Goal: Task Accomplishment & Management: Complete application form

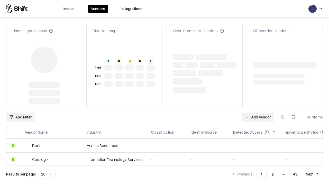
click at [258, 112] on link "Add Vendor" at bounding box center [258, 116] width 32 height 9
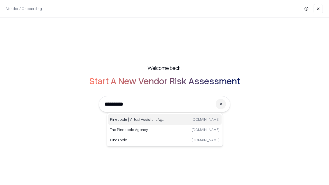
click at [165, 119] on div "Pineapple | Virtual Assistant Agency trypineapple.com" at bounding box center [165, 119] width 114 height 10
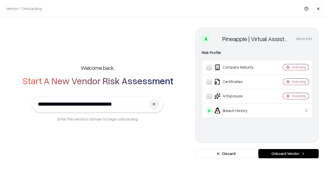
type input "**********"
click at [288, 154] on button "Onboard Vendor" at bounding box center [288, 153] width 60 height 9
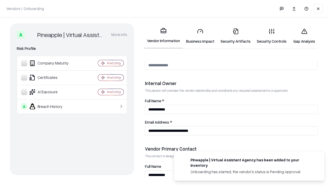
scroll to position [266, 0]
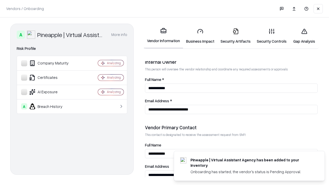
click at [200, 36] on link "Business Impact" at bounding box center [200, 36] width 34 height 24
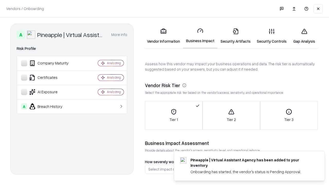
click at [235, 36] on link "Security Artifacts" at bounding box center [235, 36] width 36 height 24
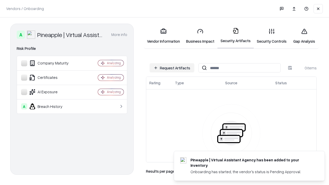
click at [172, 68] on button "Request Artifacts" at bounding box center [171, 67] width 45 height 9
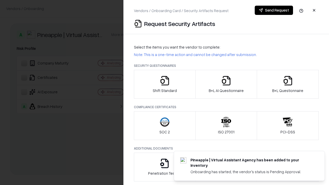
click at [164, 84] on icon "button" at bounding box center [165, 81] width 10 height 10
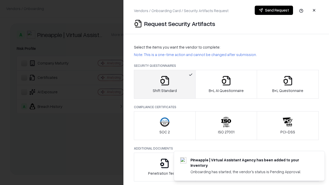
click at [274, 10] on button "Send Request" at bounding box center [274, 10] width 38 height 9
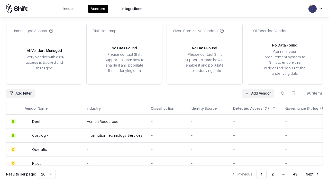
click at [283, 93] on button at bounding box center [282, 93] width 9 height 9
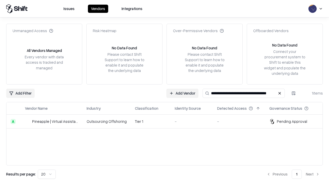
type input "**********"
click at [167, 121] on td "Tier 1" at bounding box center [151, 122] width 40 height 14
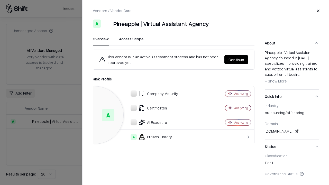
click at [236, 60] on button "Continue" at bounding box center [236, 59] width 24 height 9
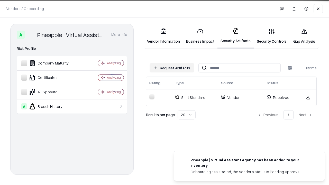
click at [304, 36] on link "Gap Analysis" at bounding box center [303, 36] width 29 height 24
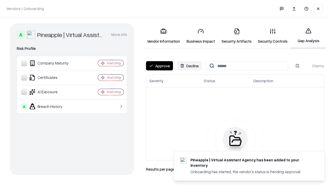
click at [159, 66] on button "Approve" at bounding box center [159, 65] width 27 height 9
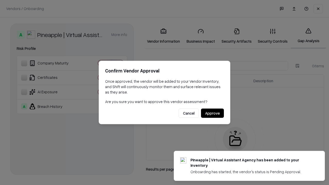
click at [212, 113] on button "Approve" at bounding box center [212, 113] width 23 height 9
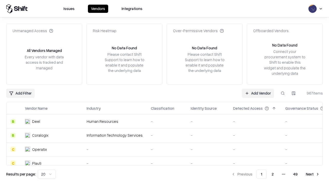
type input "**********"
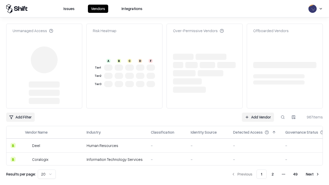
click at [258, 112] on link "Add Vendor" at bounding box center [258, 116] width 32 height 9
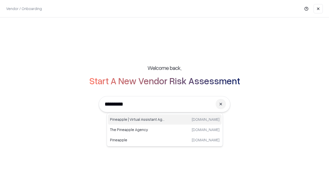
click at [165, 119] on div "Pineapple | Virtual Assistant Agency trypineapple.com" at bounding box center [165, 119] width 114 height 10
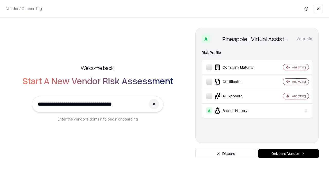
type input "**********"
click at [288, 154] on button "Onboard Vendor" at bounding box center [288, 153] width 60 height 9
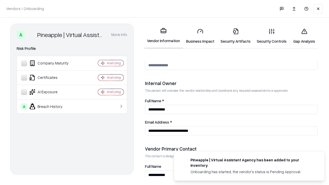
scroll to position [266, 0]
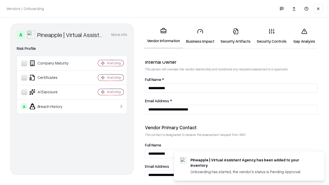
click at [304, 36] on link "Gap Analysis" at bounding box center [303, 36] width 29 height 24
